Goal: Information Seeking & Learning: Learn about a topic

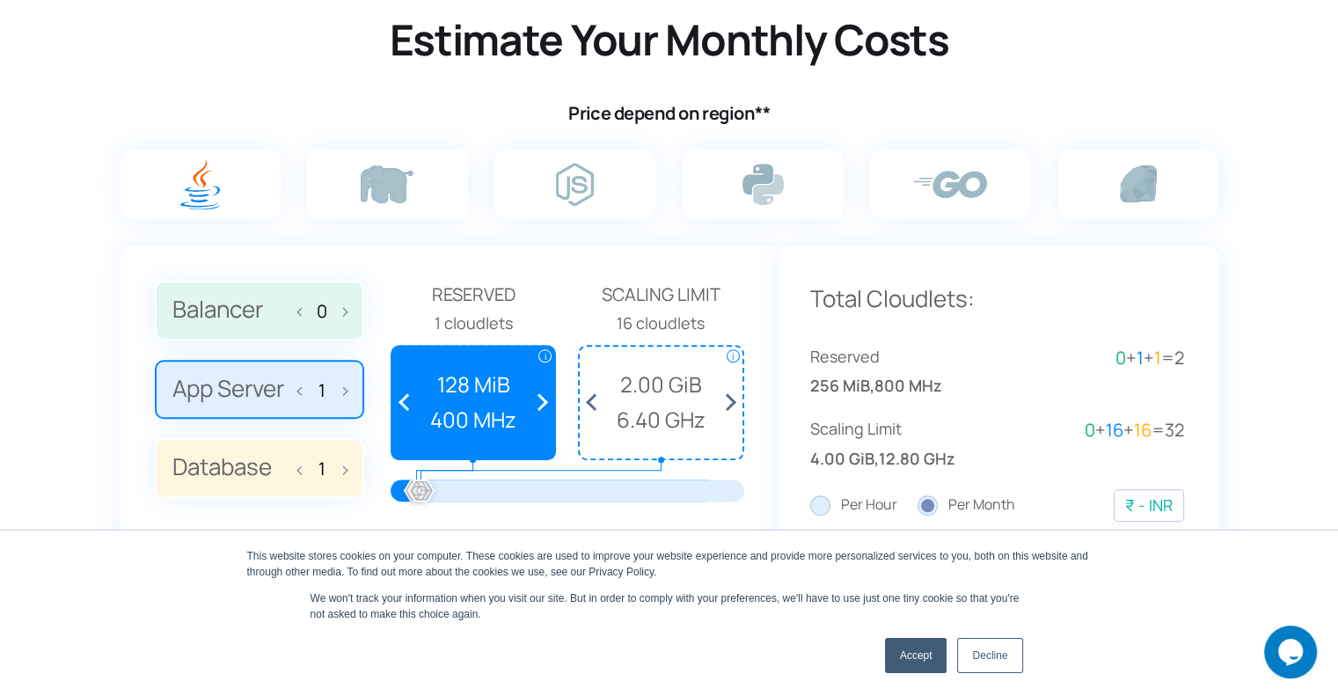
scroll to position [1232, 0]
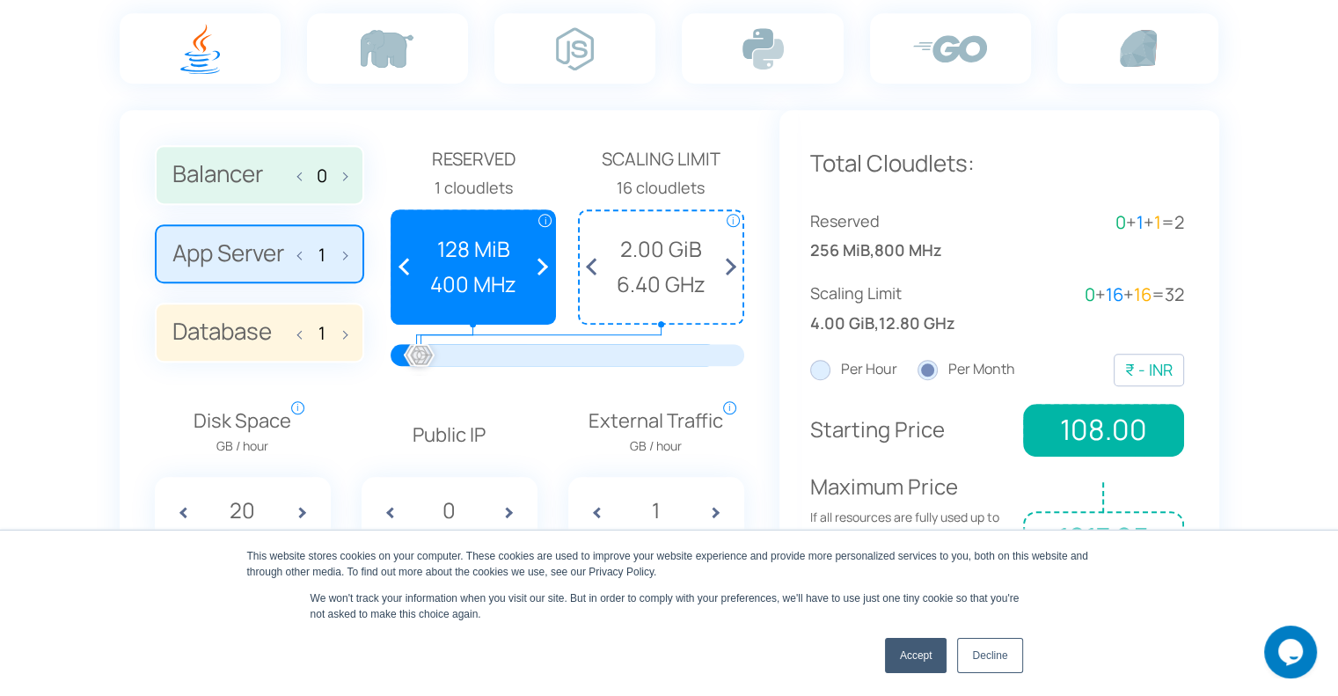
click at [228, 174] on label "Balancer 0" at bounding box center [259, 175] width 209 height 60
click at [0, 0] on input "Balancer 0" at bounding box center [0, 0] width 0 height 0
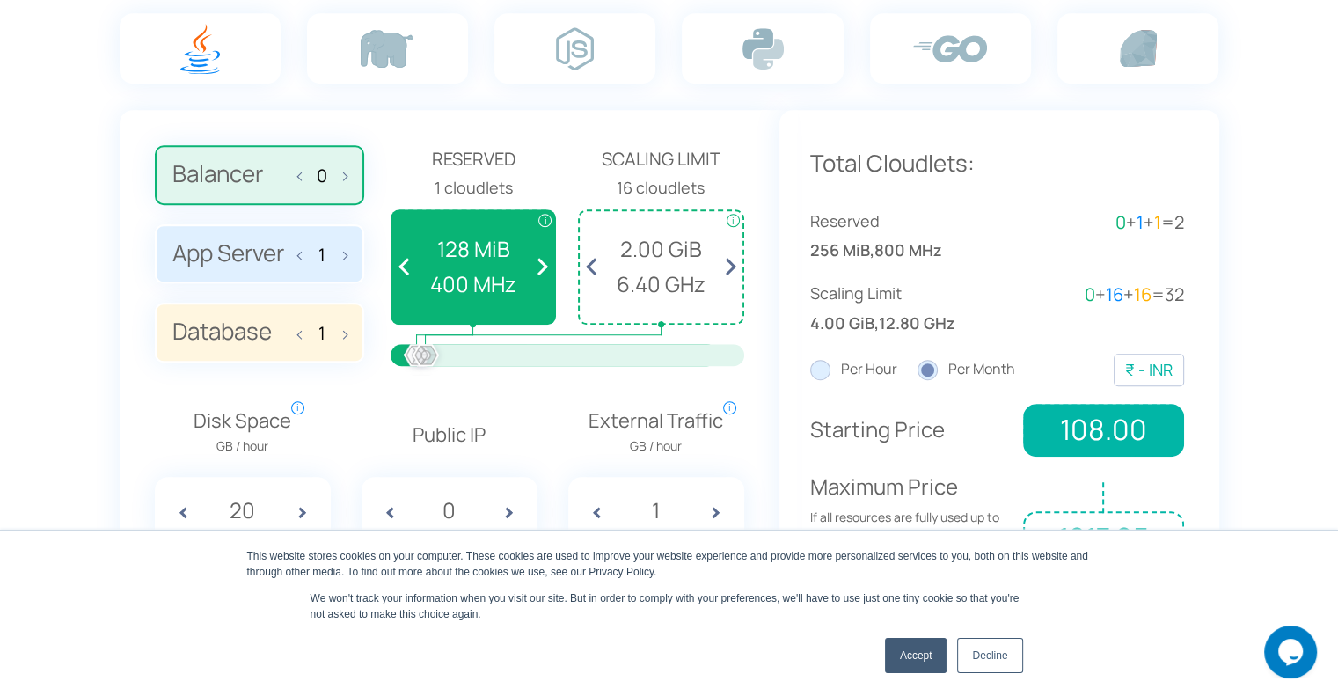
click at [231, 245] on label "App Server 1" at bounding box center [259, 254] width 209 height 60
click at [0, 0] on input "App Server 1" at bounding box center [0, 0] width 0 height 0
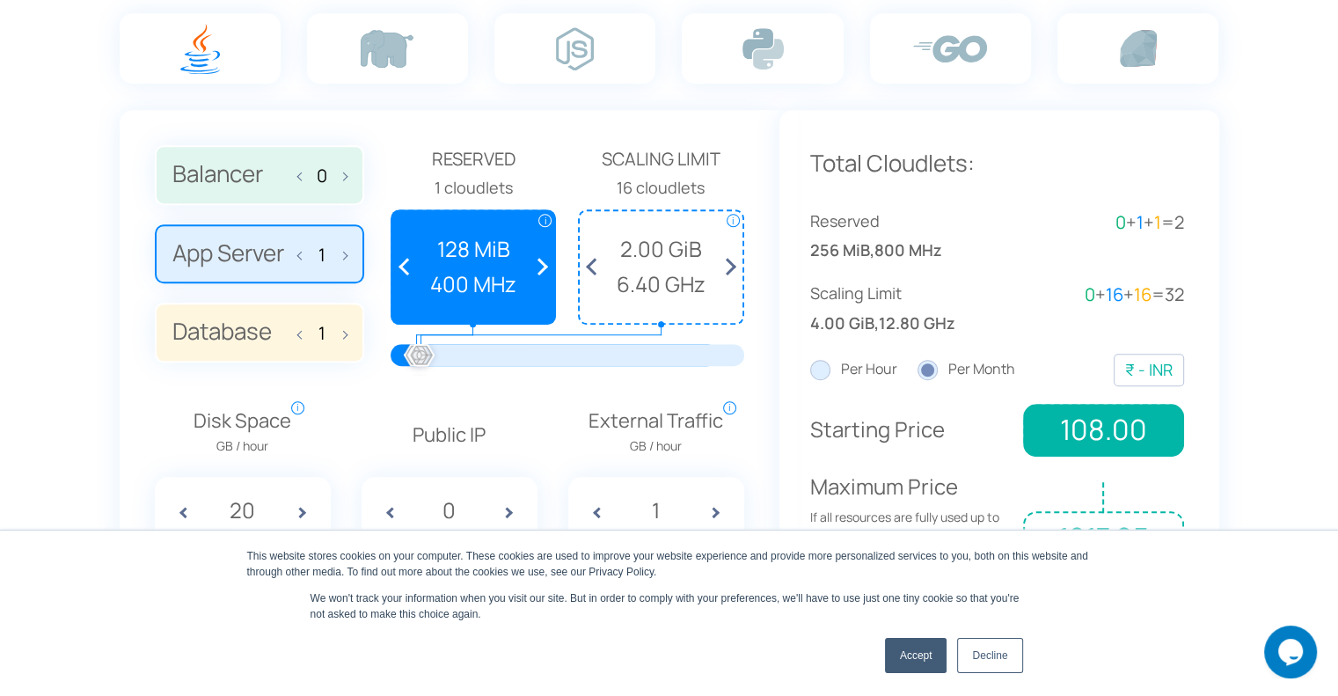
click at [225, 327] on label "Database 1" at bounding box center [259, 333] width 209 height 60
click at [0, 0] on input "Database 1" at bounding box center [0, 0] width 0 height 0
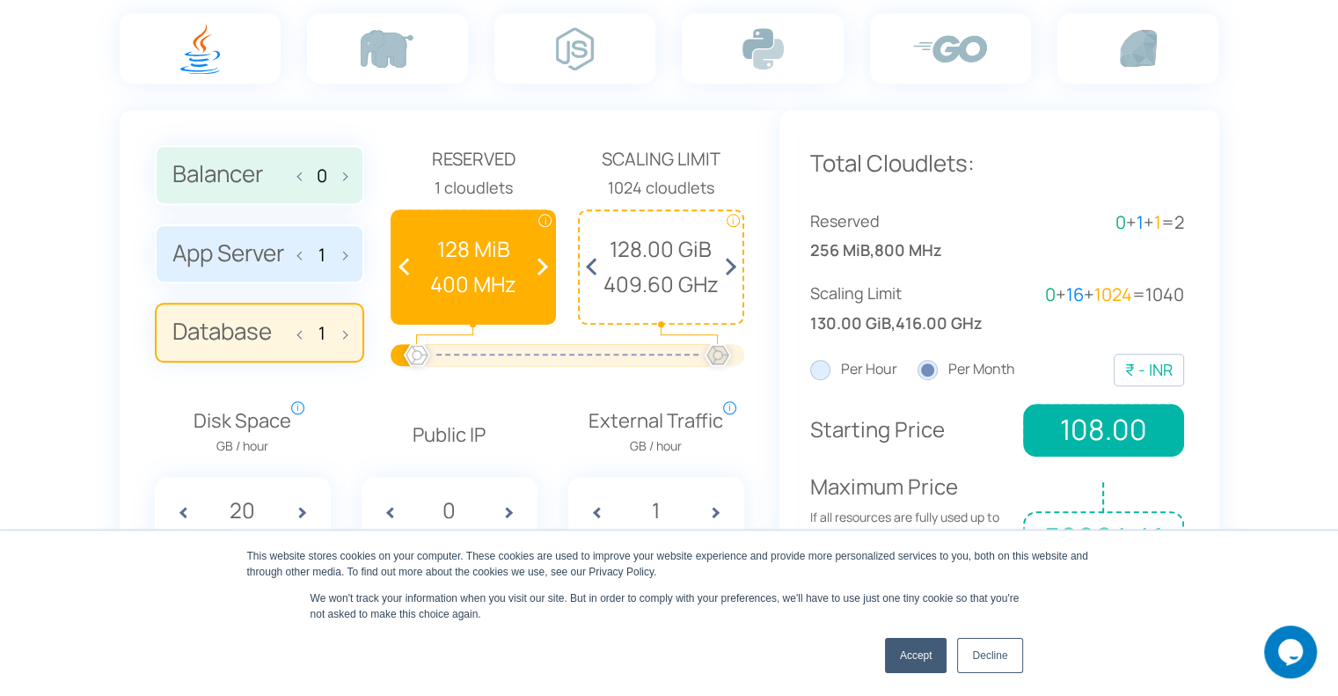
drag, startPoint x: 428, startPoint y: 348, endPoint x: 729, endPoint y: 355, distance: 301.9
click at [729, 355] on div at bounding box center [718, 356] width 39 height 39
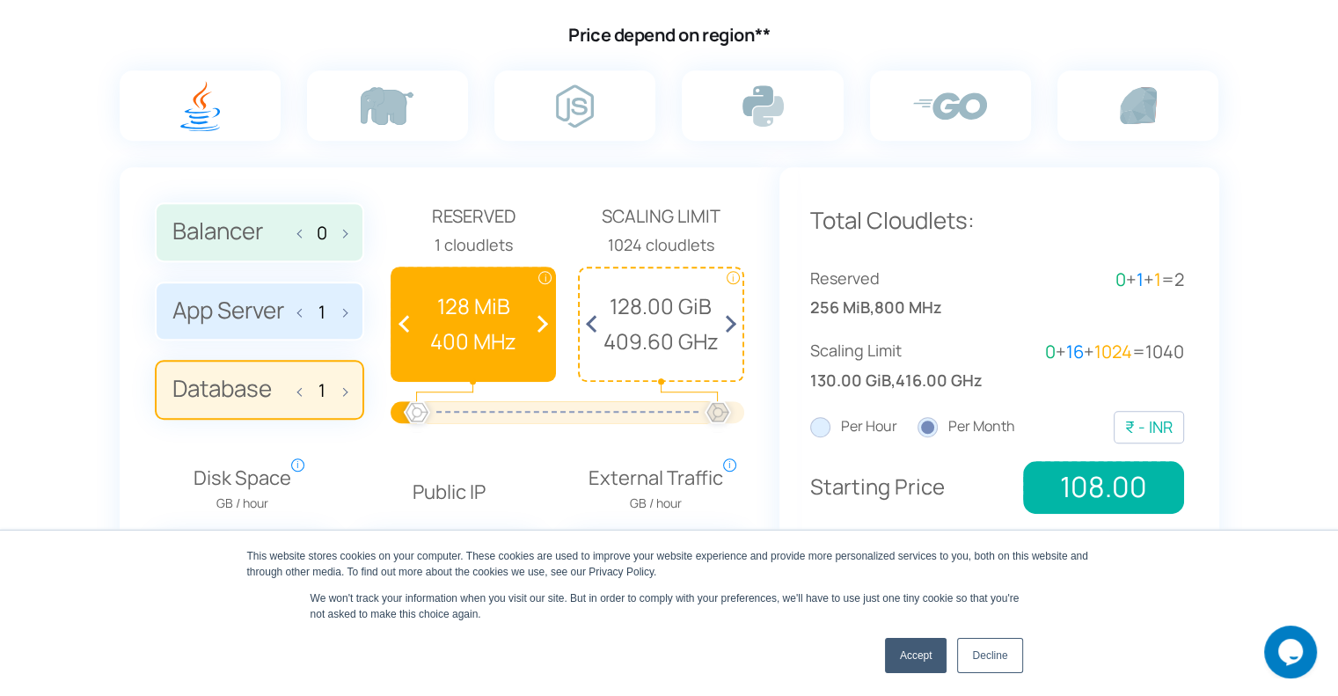
scroll to position [1144, 0]
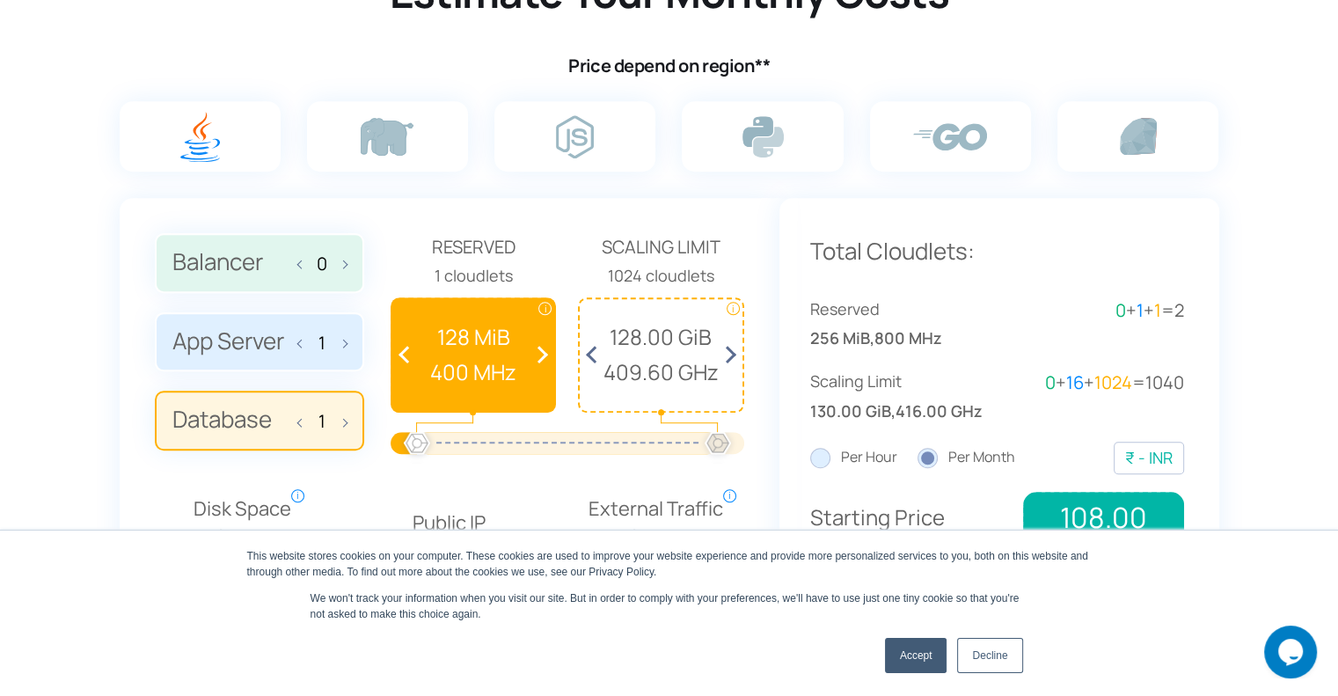
click at [261, 269] on label "Balancer 0" at bounding box center [259, 263] width 209 height 60
click at [0, 0] on input "Balancer 0" at bounding box center [0, 0] width 0 height 0
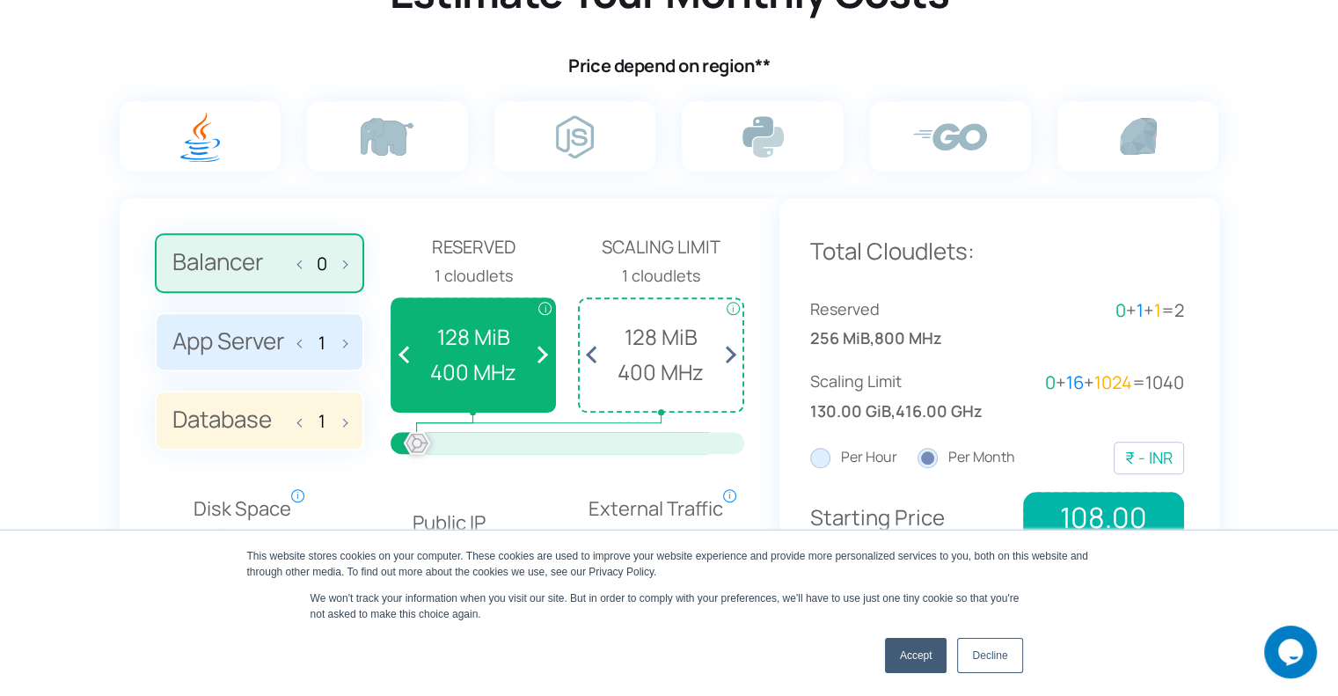
drag, startPoint x: 419, startPoint y: 440, endPoint x: 395, endPoint y: 442, distance: 23.8
click at [417, 442] on div at bounding box center [567, 443] width 301 height 22
click at [220, 355] on label "App Server 1" at bounding box center [259, 342] width 209 height 60
click at [0, 0] on input "App Server 1" at bounding box center [0, 0] width 0 height 0
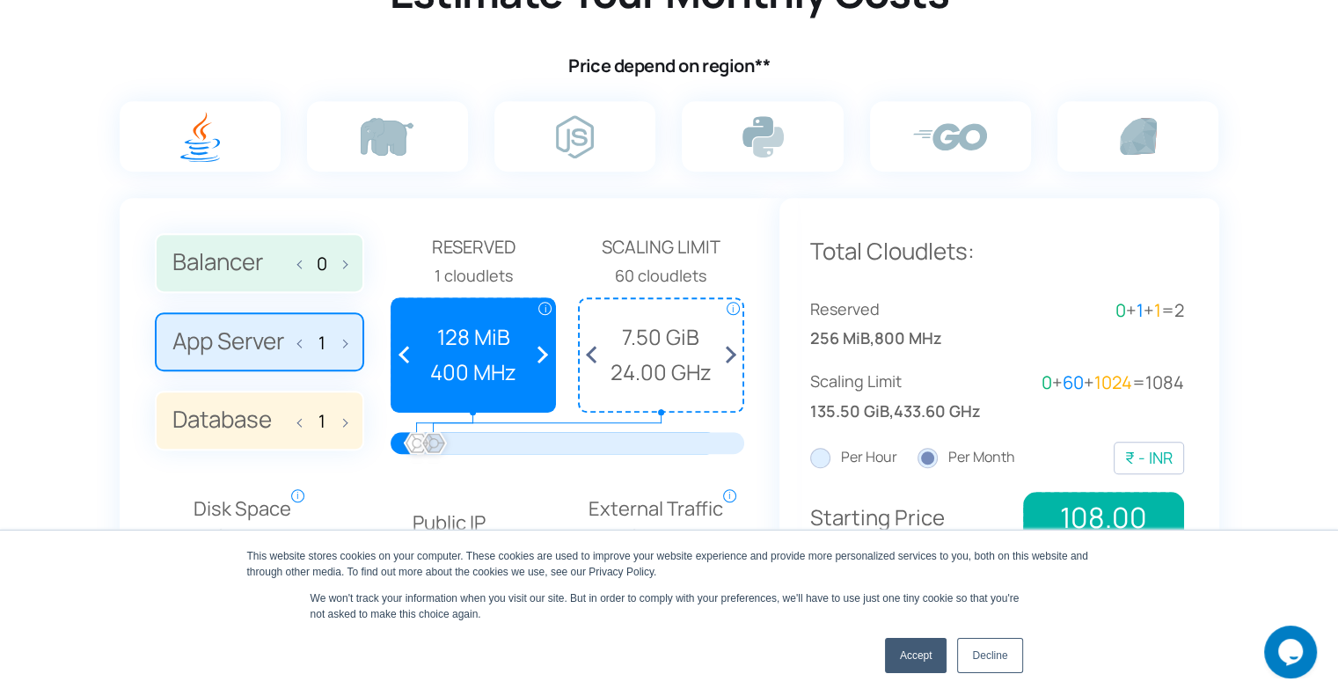
drag, startPoint x: 422, startPoint y: 438, endPoint x: 434, endPoint y: 443, distance: 12.3
click at [434, 443] on div at bounding box center [433, 444] width 39 height 39
click at [246, 420] on label "Database 1" at bounding box center [259, 421] width 209 height 60
click at [0, 0] on input "Database 1" at bounding box center [0, 0] width 0 height 0
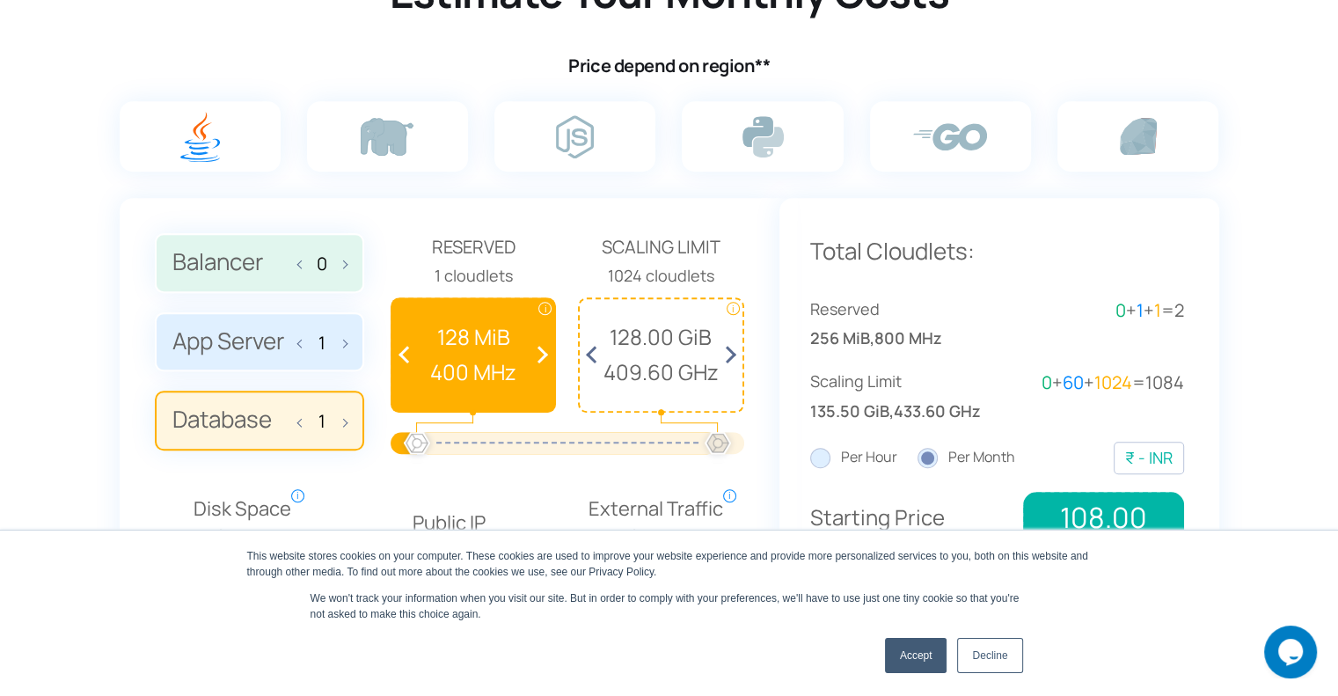
drag, startPoint x: 417, startPoint y: 436, endPoint x: 385, endPoint y: 444, distance: 33.5
click at [385, 444] on div "Balancer 0 App Server 1 Database 1 Reserved" at bounding box center [450, 350] width 590 height 234
drag, startPoint x: 714, startPoint y: 441, endPoint x: 429, endPoint y: 430, distance: 285.3
click at [429, 430] on div at bounding box center [429, 444] width 39 height 39
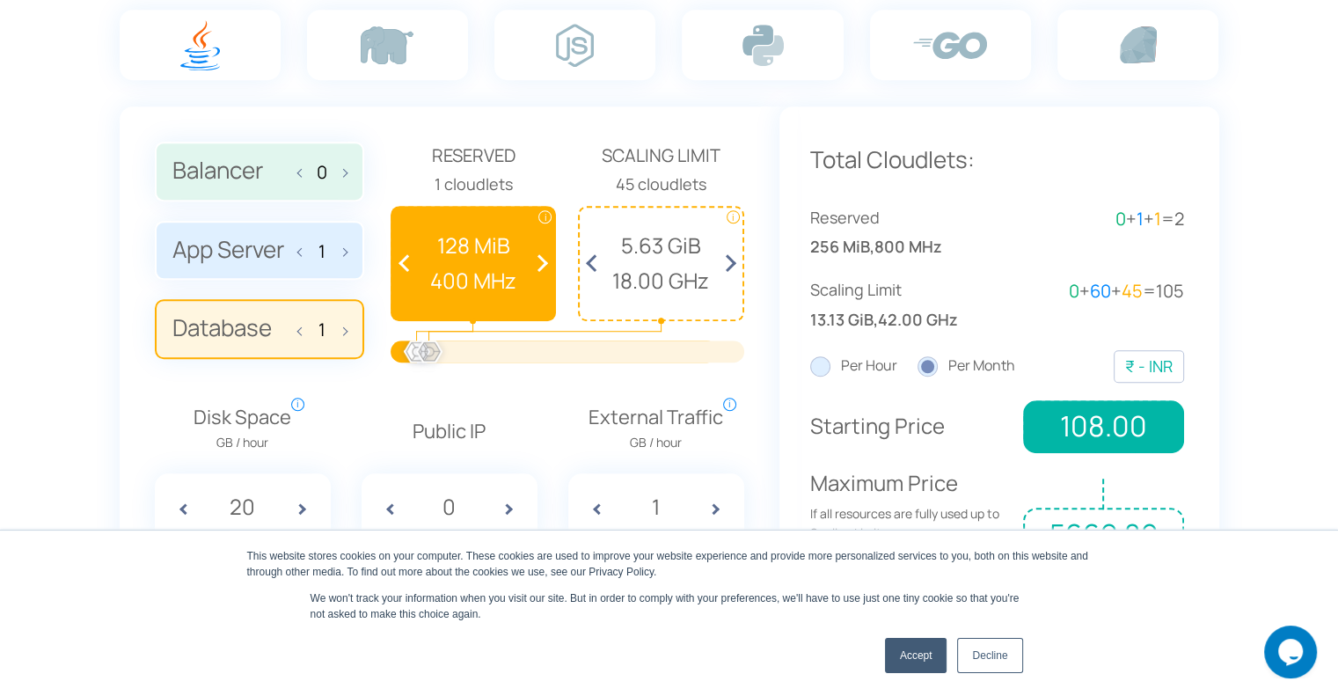
scroll to position [1232, 0]
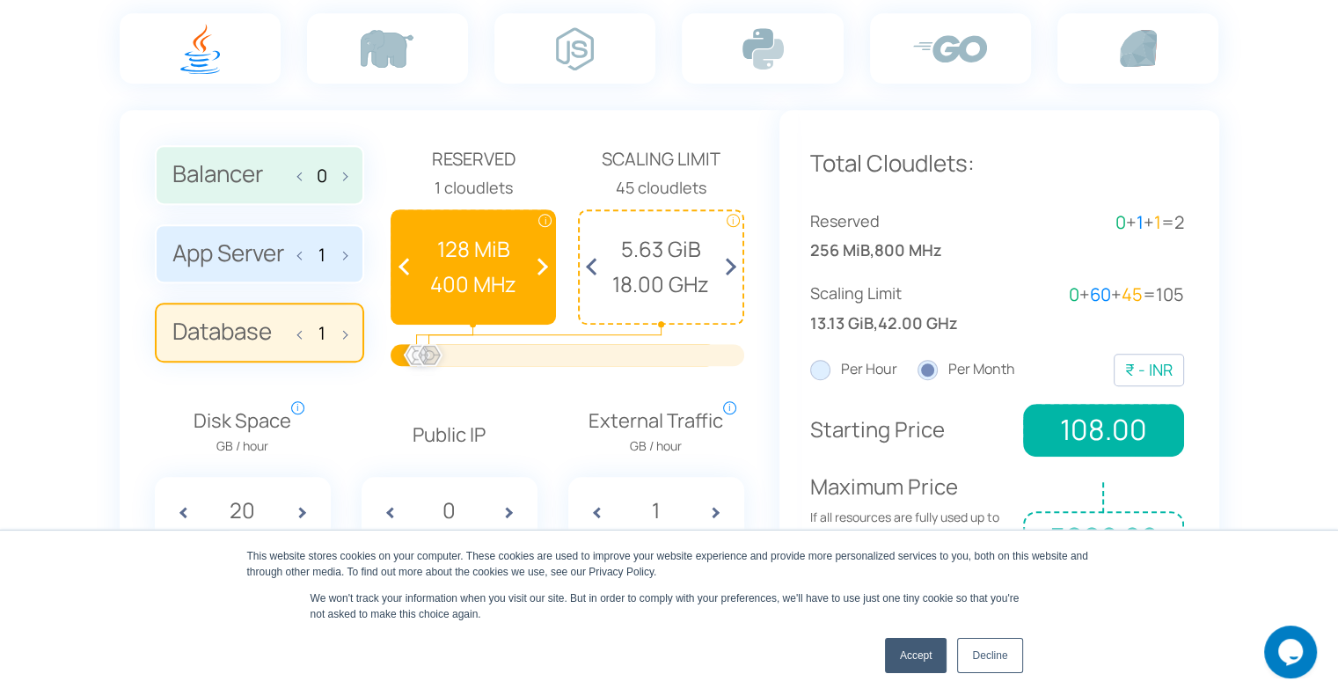
click at [215, 252] on label "App Server 1" at bounding box center [259, 254] width 209 height 60
click at [0, 0] on input "App Server 1" at bounding box center [0, 0] width 0 height 0
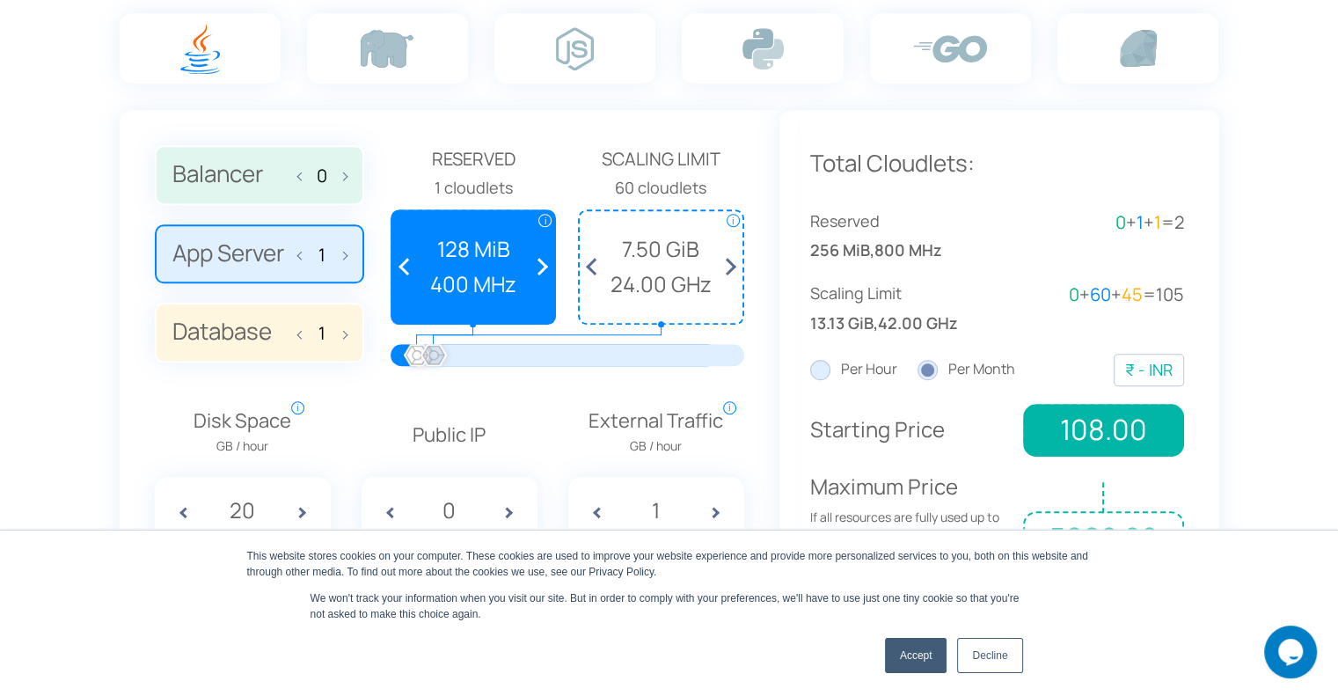
click at [216, 182] on label "Balancer 0" at bounding box center [259, 175] width 209 height 60
click at [0, 0] on input "Balancer 0" at bounding box center [0, 0] width 0 height 0
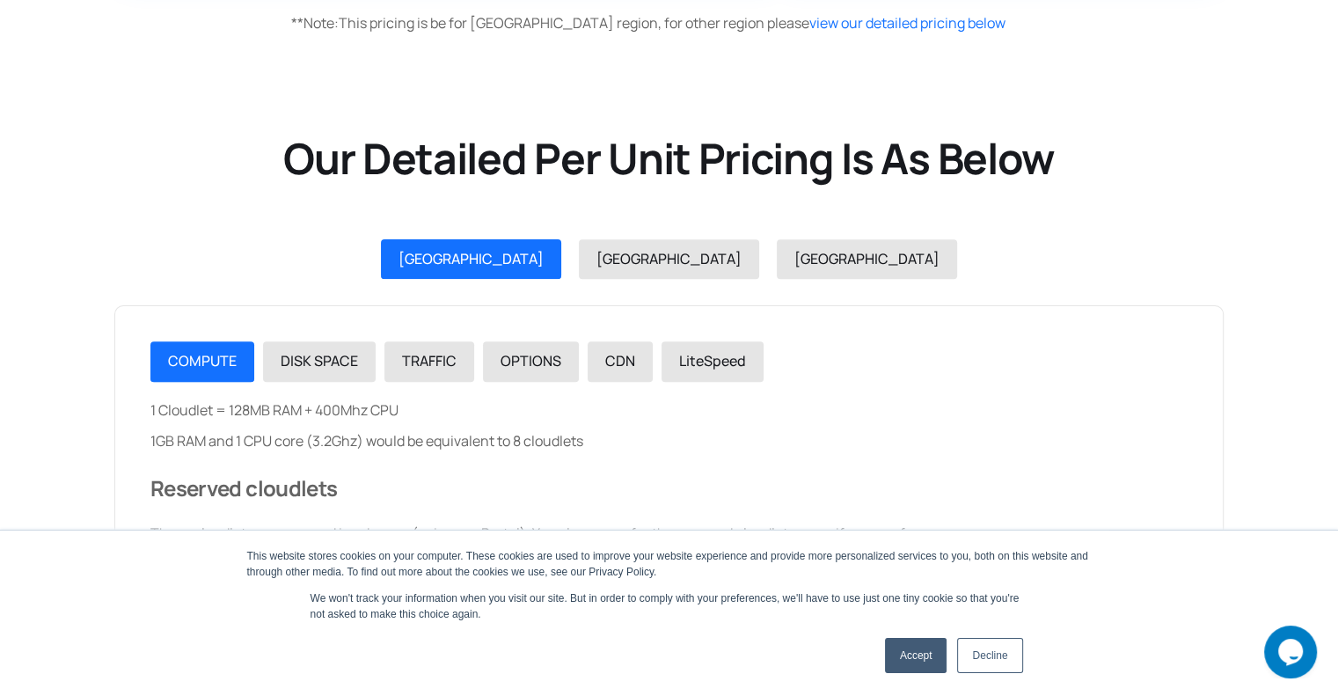
scroll to position [1936, 0]
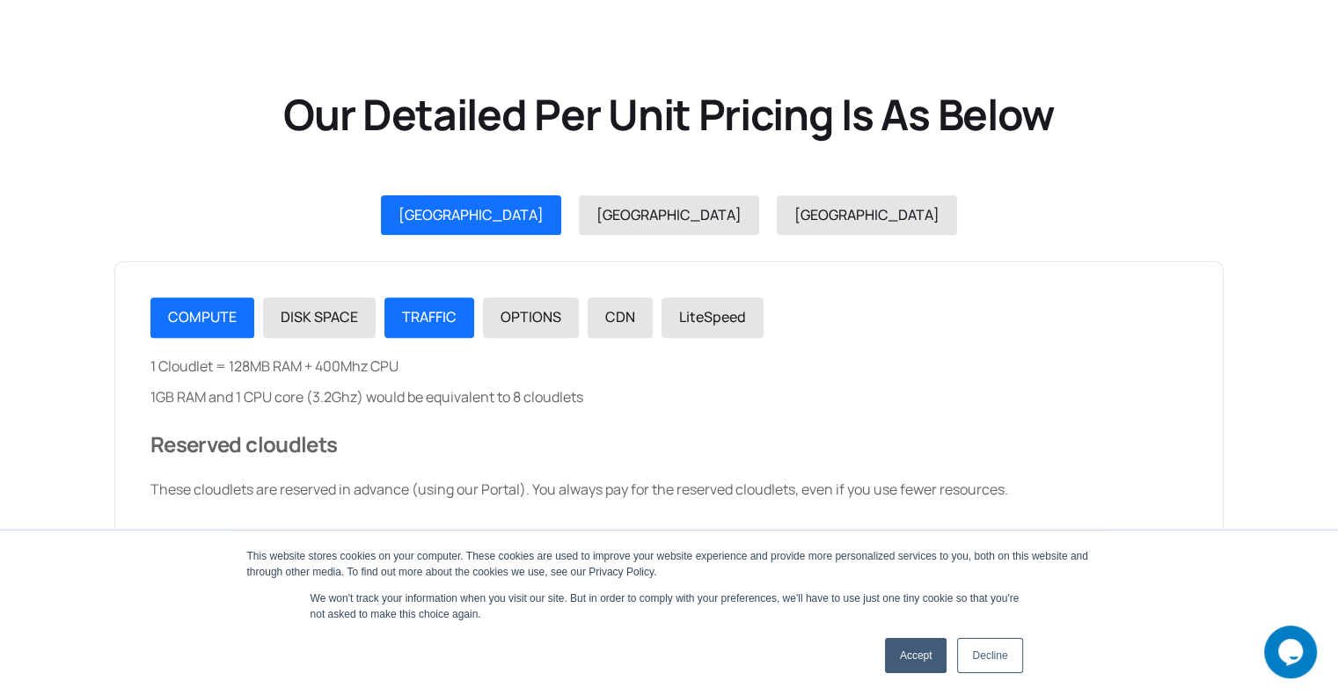
click at [408, 309] on span "TRAFFIC" at bounding box center [429, 316] width 55 height 19
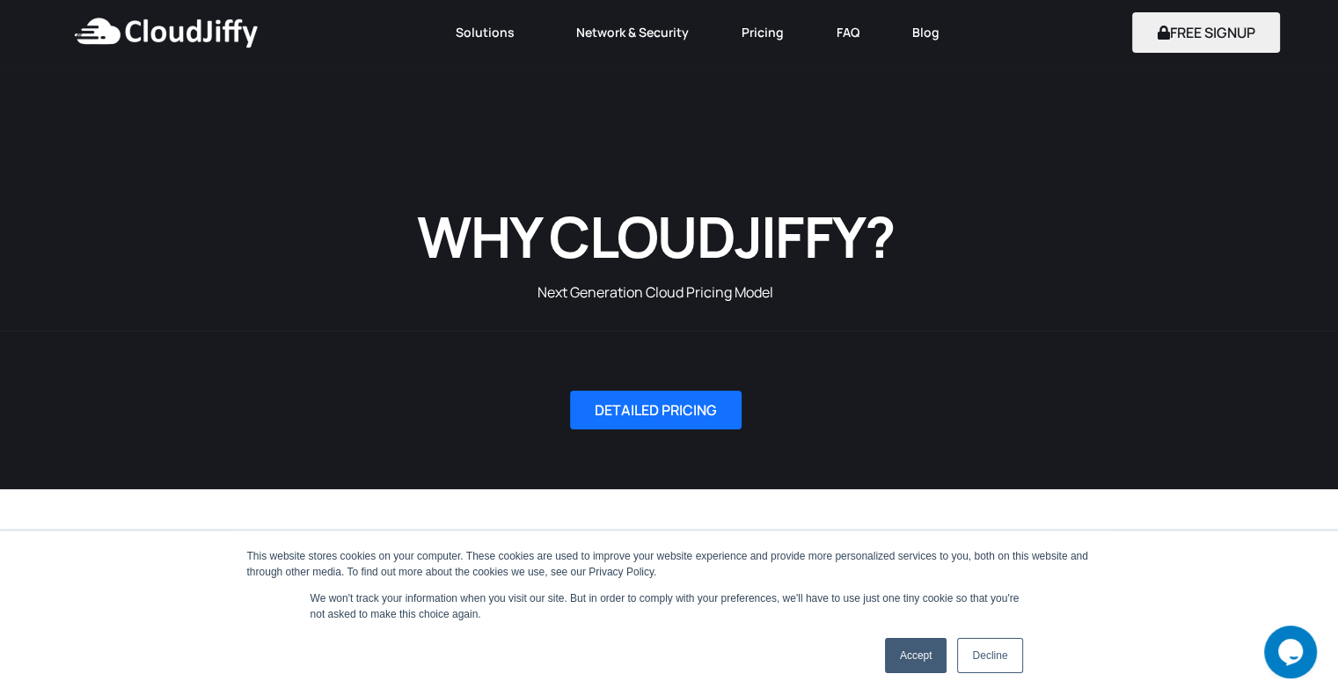
scroll to position [0, 0]
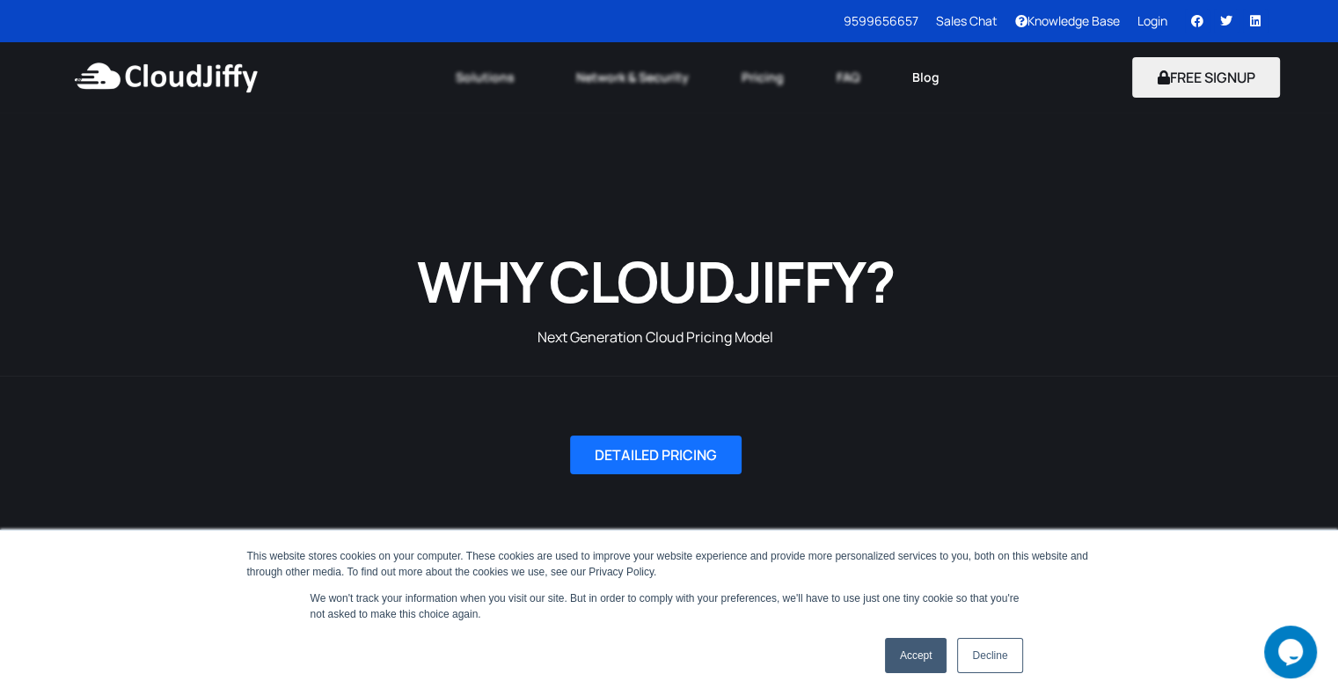
click at [922, 79] on link "Blog" at bounding box center [926, 77] width 80 height 39
